Goal: Navigation & Orientation: Find specific page/section

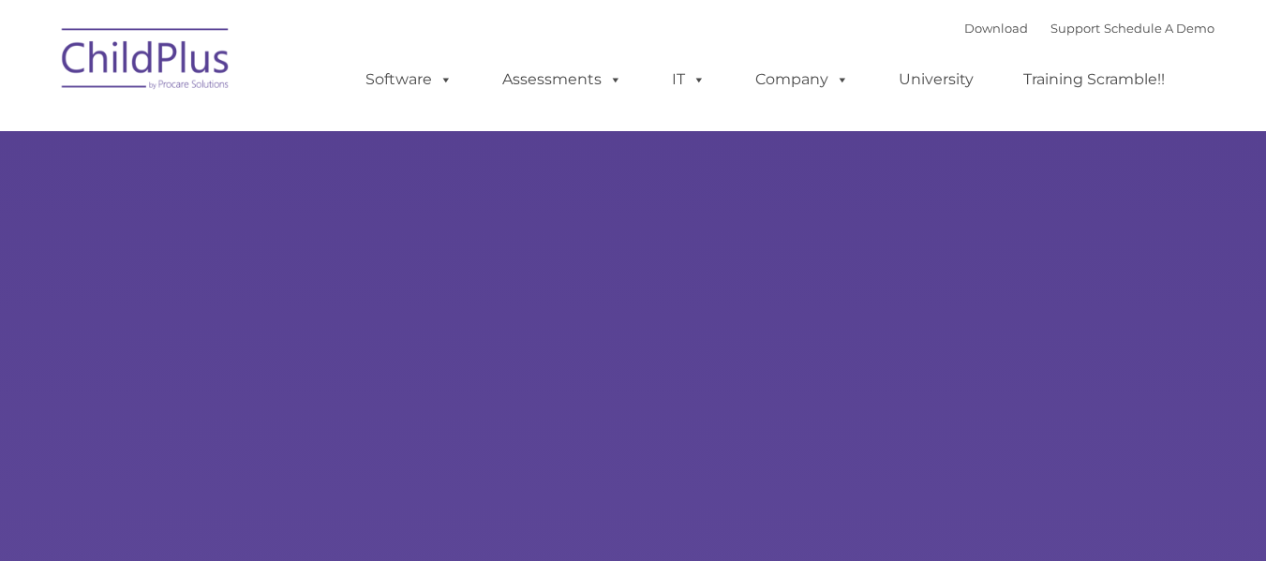
type input ""
select select "MEDIUM"
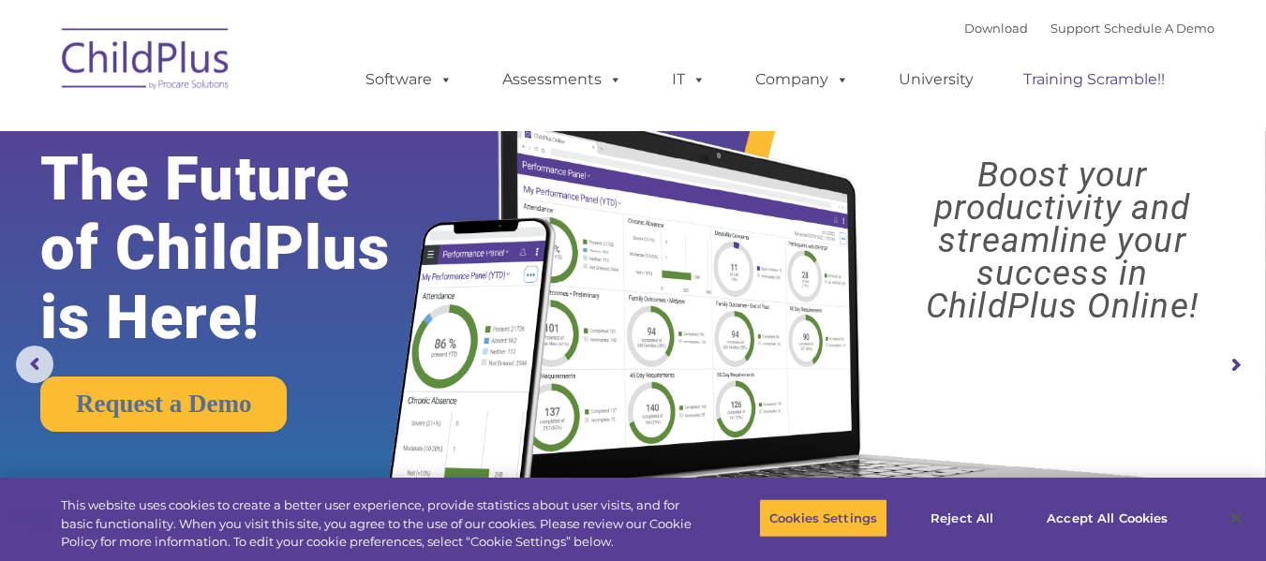
click at [1113, 82] on link "Training Scramble!!" at bounding box center [1093, 79] width 179 height 37
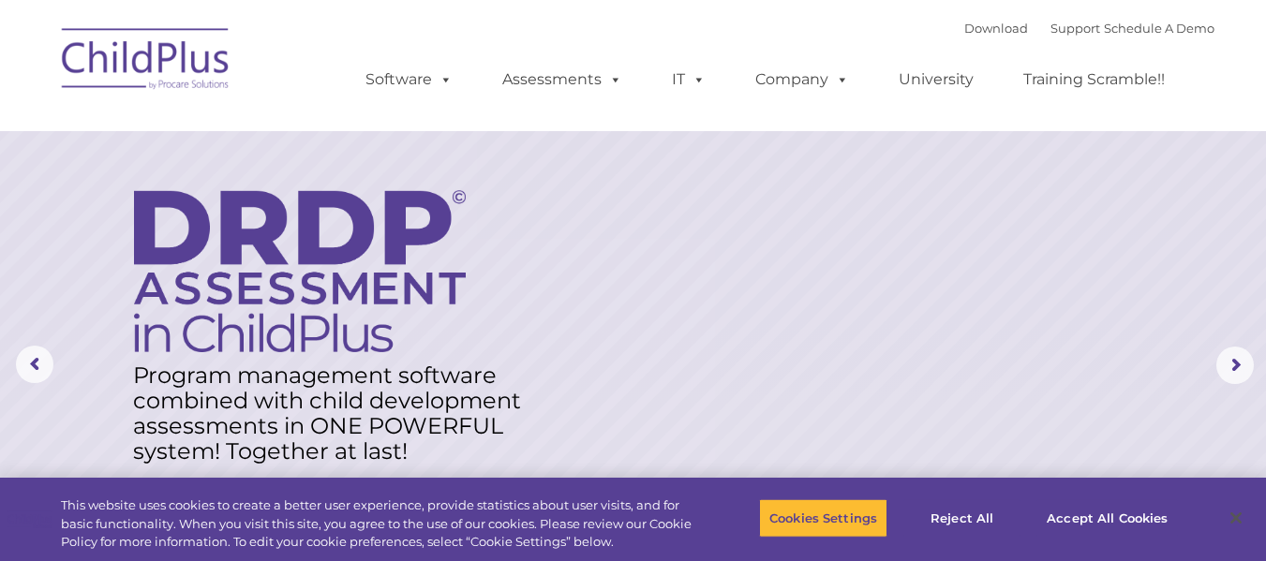
click at [137, 56] on img at bounding box center [145, 62] width 187 height 94
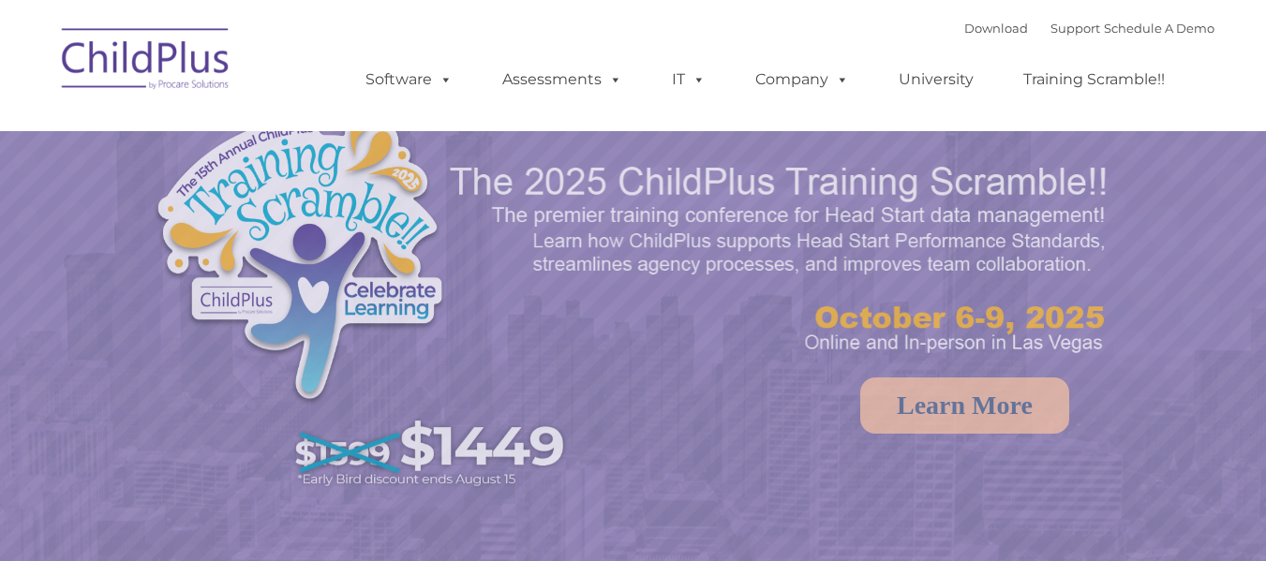
select select "MEDIUM"
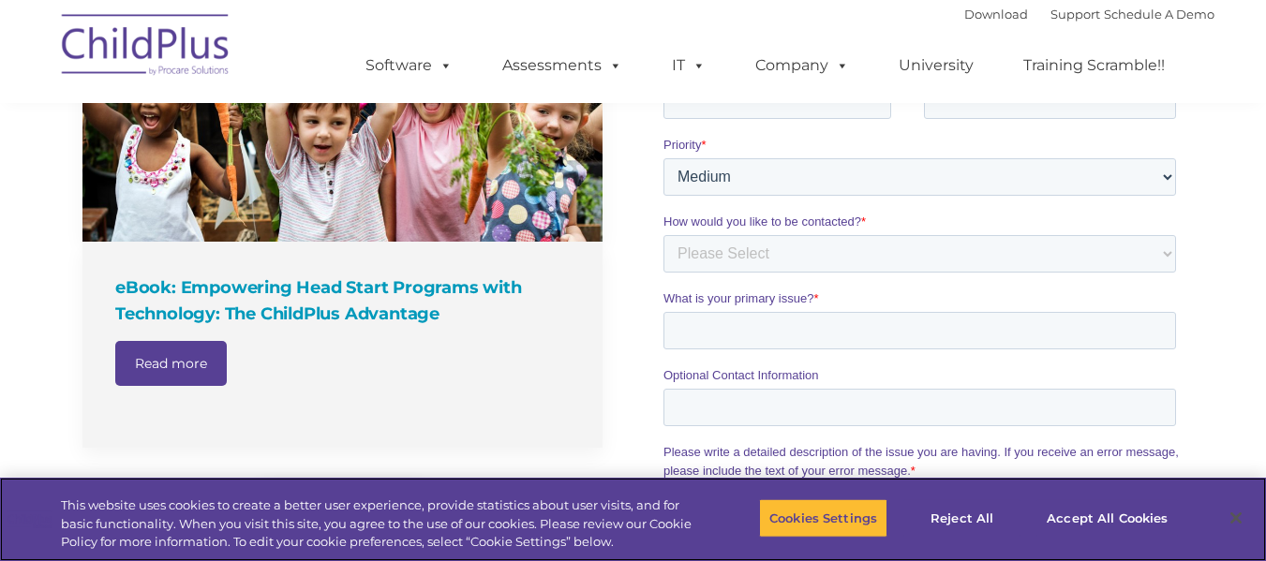
scroll to position [2221, 0]
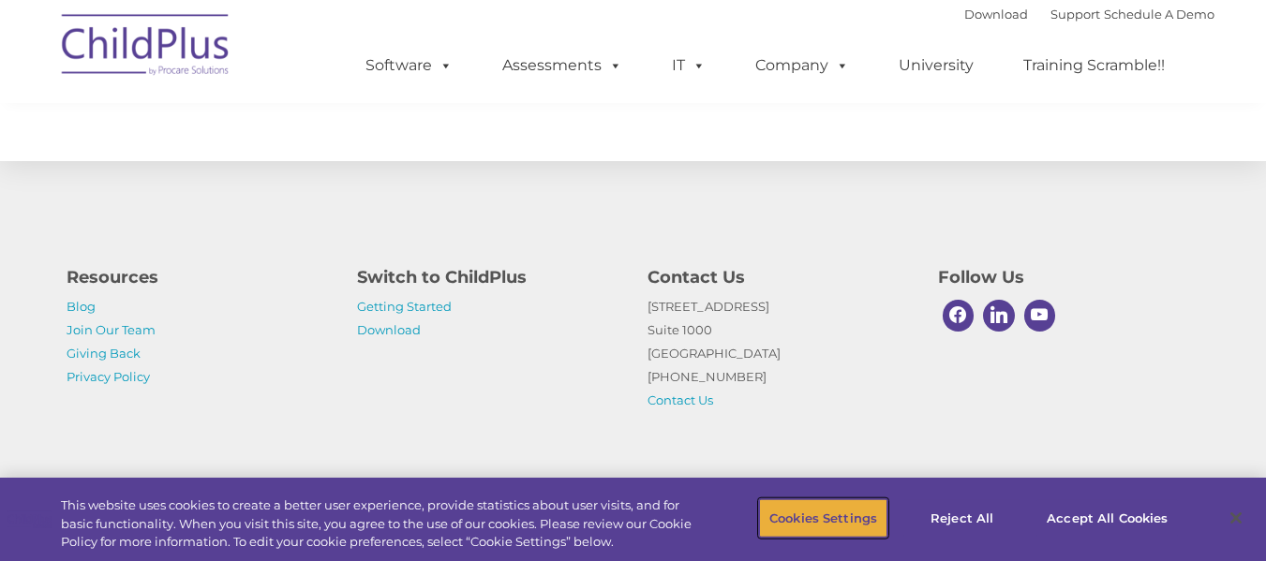
click at [792, 513] on button "Cookies Settings" at bounding box center [823, 517] width 128 height 39
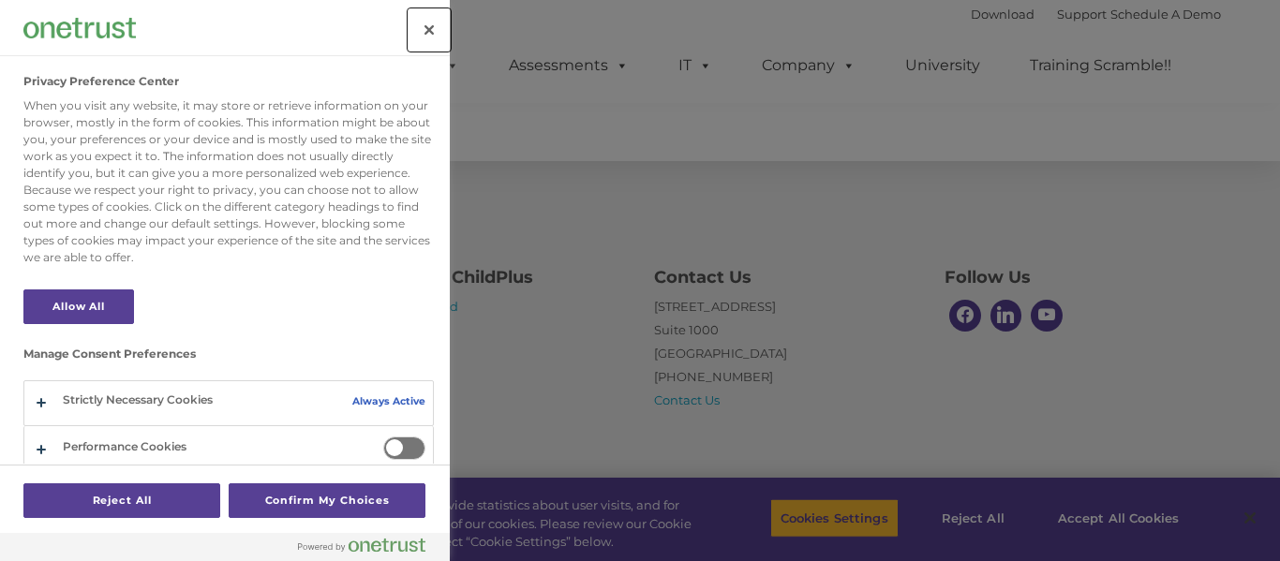
click at [439, 28] on button "Close" at bounding box center [428, 29] width 41 height 41
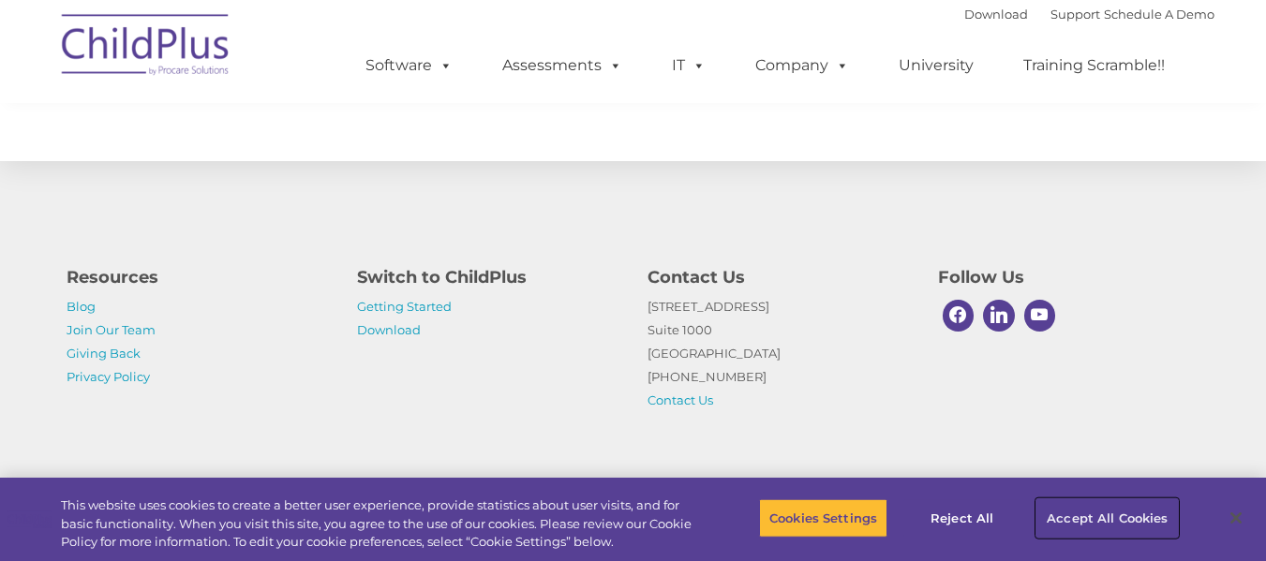
click at [1114, 517] on button "Accept All Cookies" at bounding box center [1106, 517] width 141 height 39
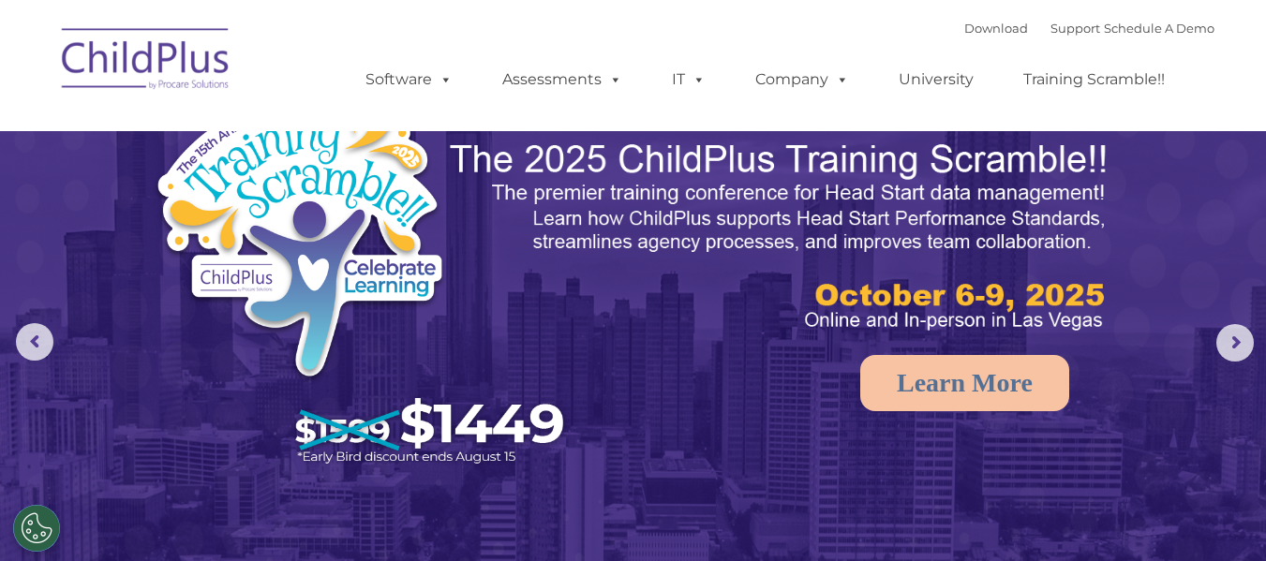
scroll to position [0, 0]
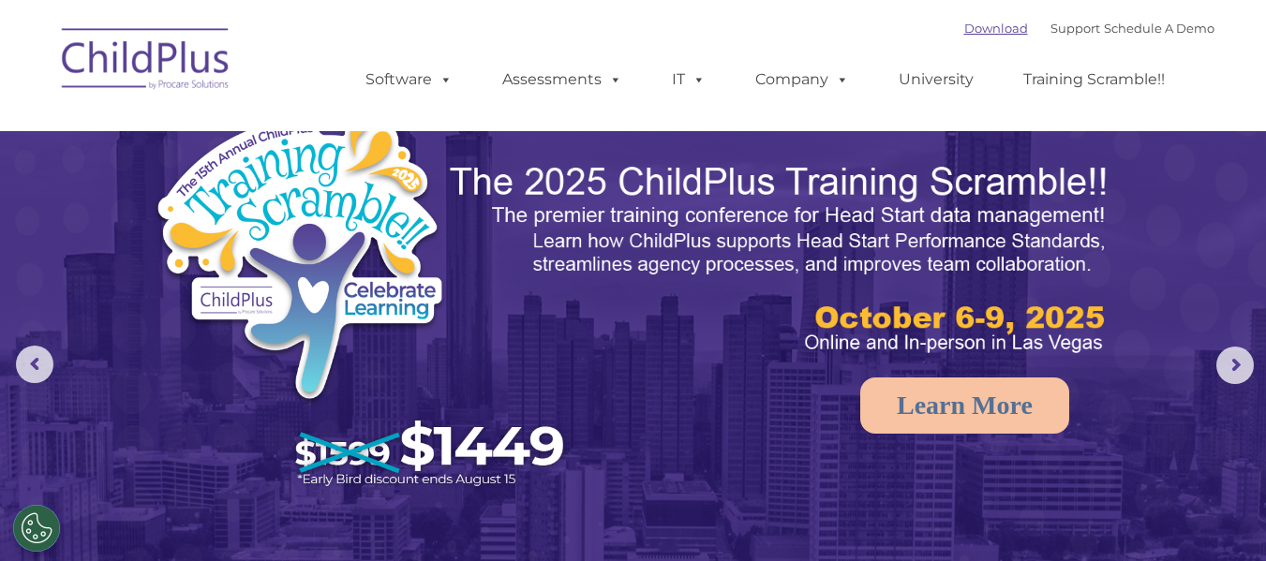
click at [987, 30] on link "Download" at bounding box center [996, 28] width 64 height 15
click at [128, 49] on img at bounding box center [145, 62] width 187 height 94
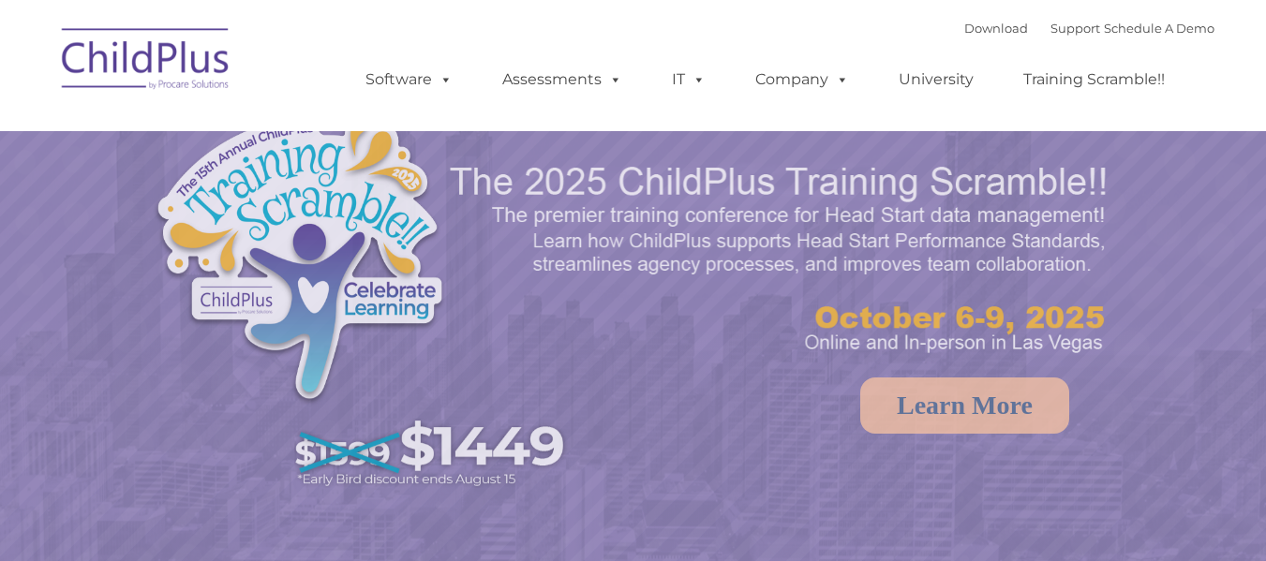
select select "MEDIUM"
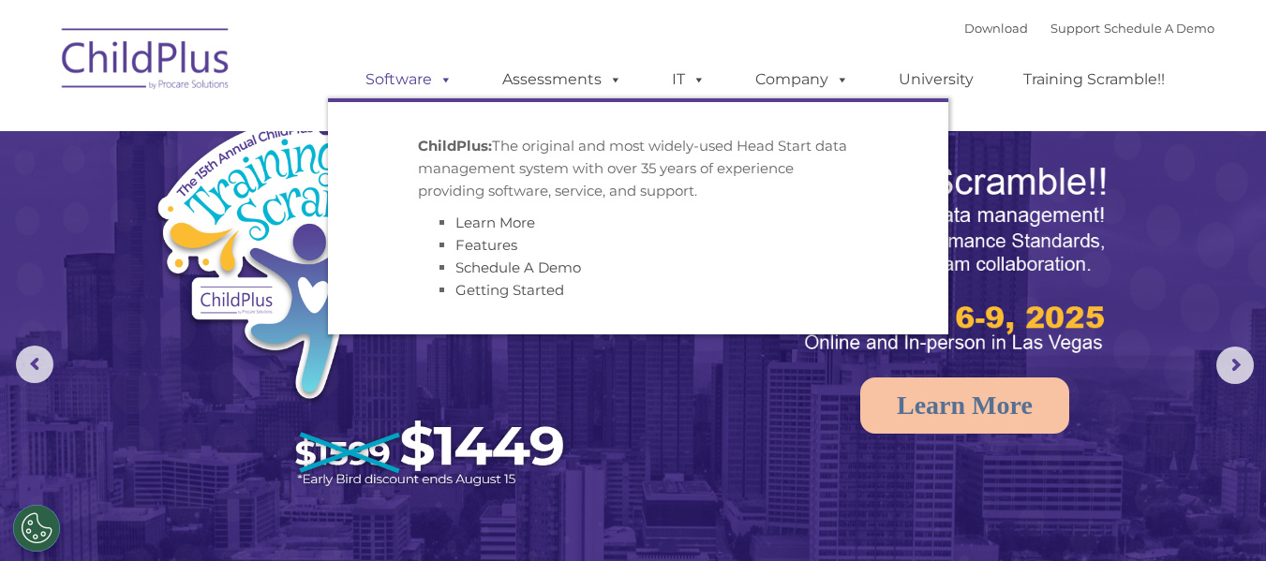
click at [447, 81] on span at bounding box center [442, 79] width 21 height 18
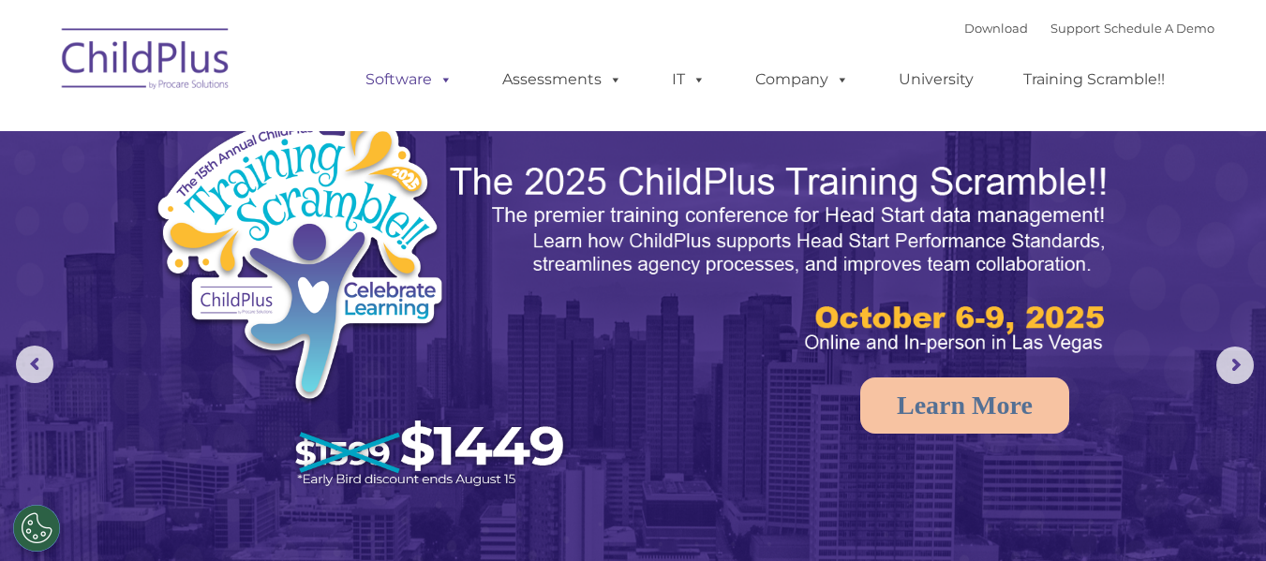
click at [446, 81] on span at bounding box center [442, 79] width 21 height 18
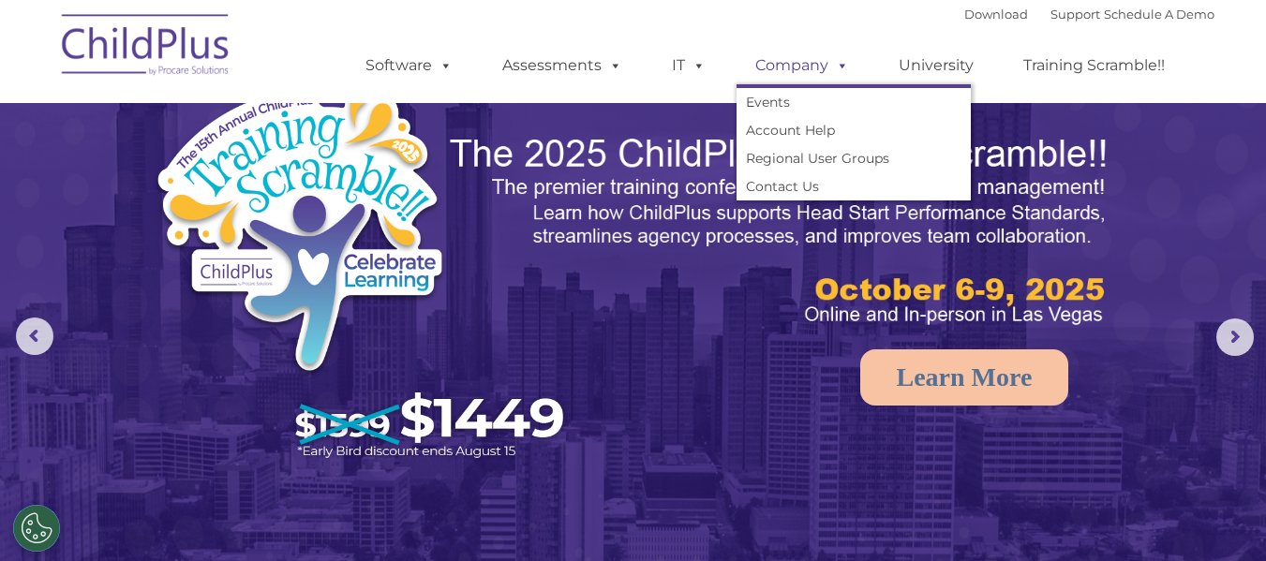
click at [842, 63] on span at bounding box center [838, 65] width 21 height 18
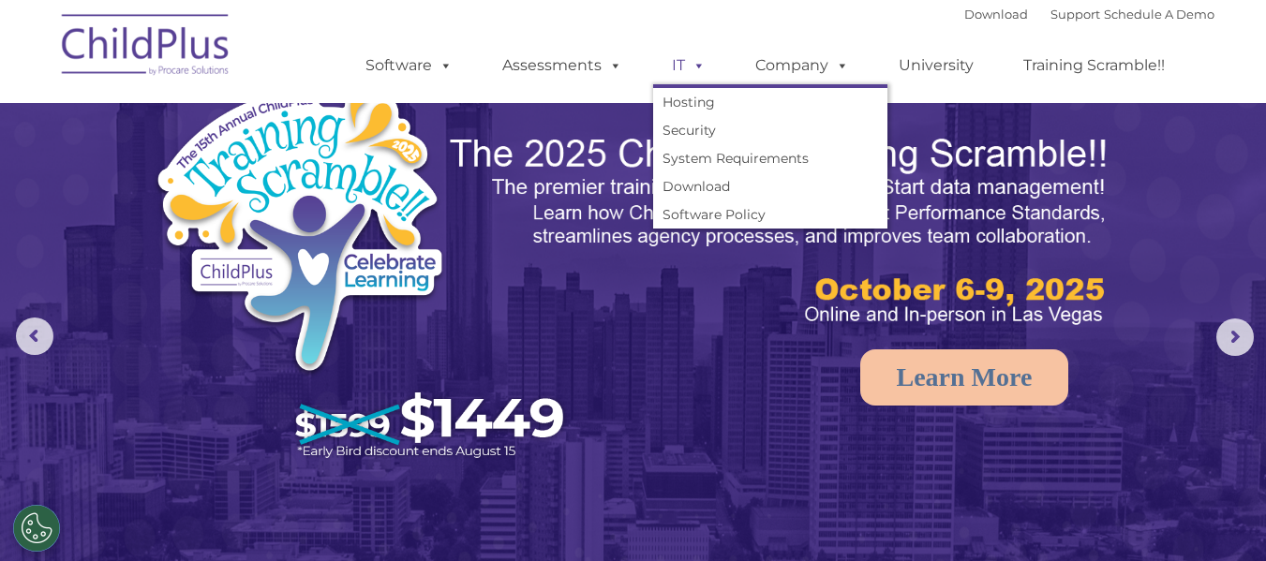
click at [704, 69] on span at bounding box center [695, 65] width 21 height 18
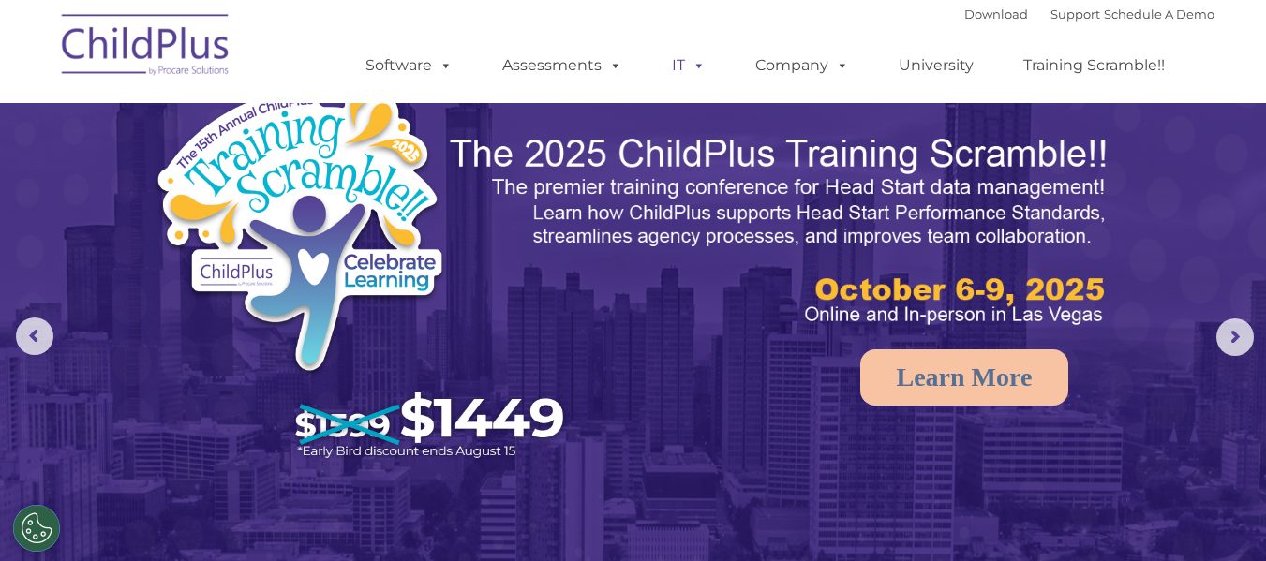
click at [698, 67] on span at bounding box center [695, 65] width 21 height 18
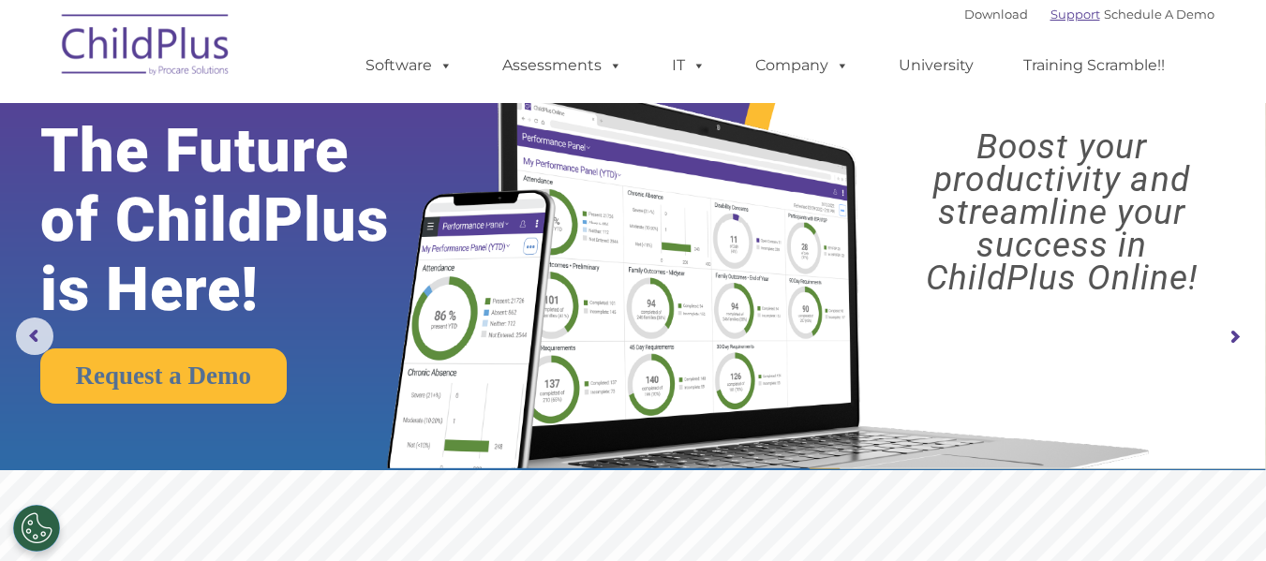
click at [1050, 14] on link "Support" at bounding box center [1075, 14] width 50 height 15
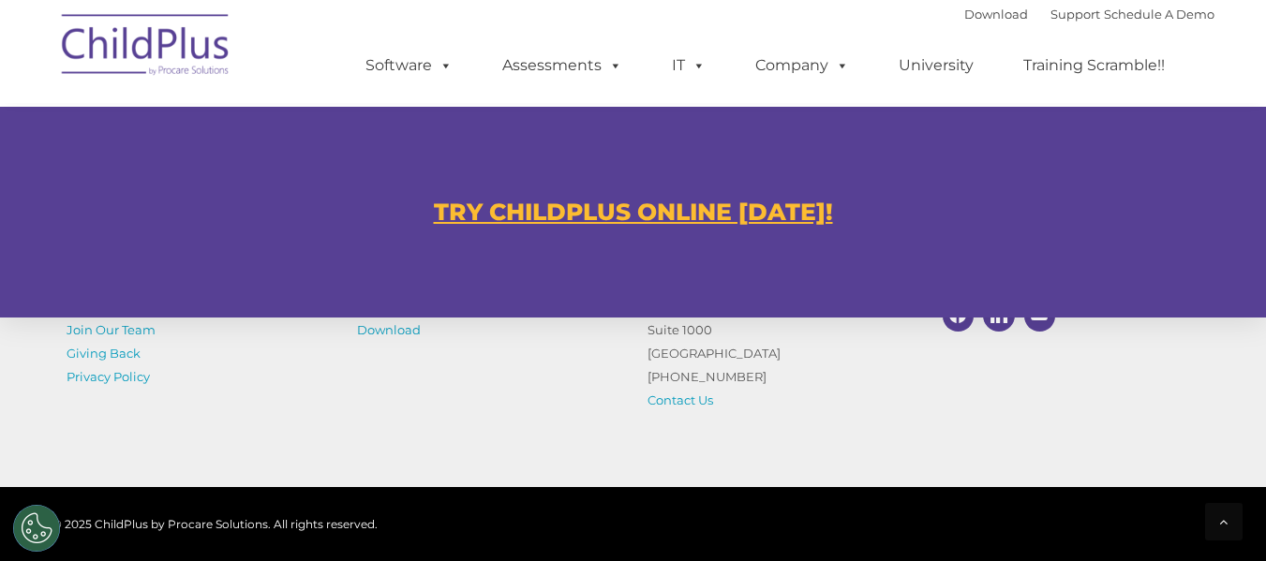
scroll to position [1128, 0]
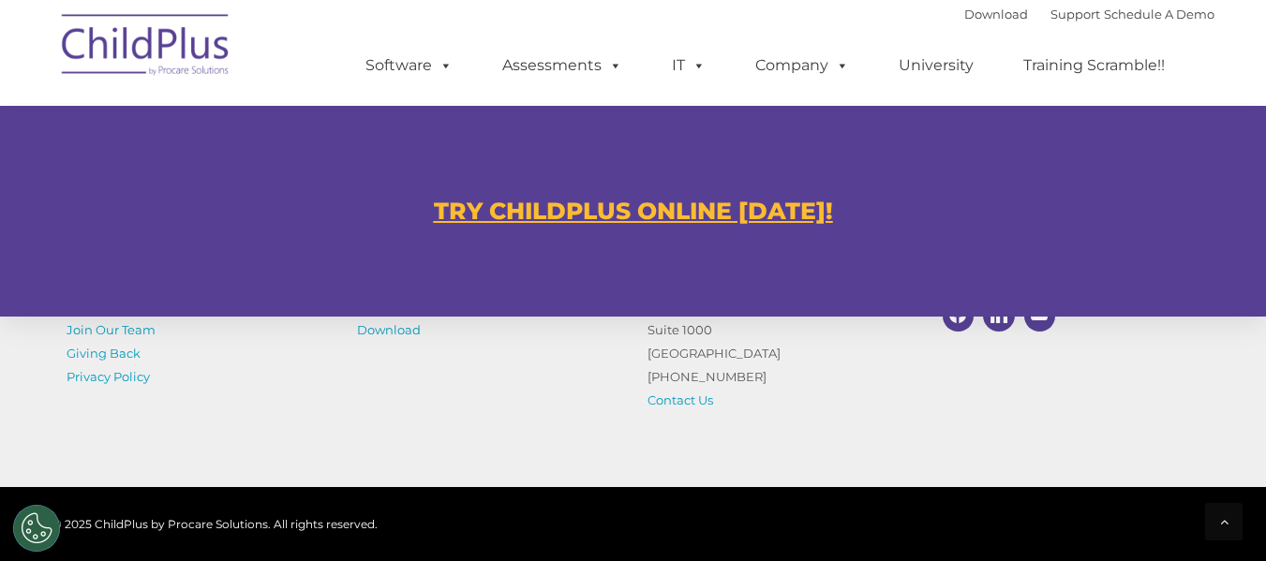
click at [619, 209] on u "TRY CHILDPLUS ONLINE [DATE]!" at bounding box center [633, 211] width 399 height 28
